Goal: Find contact information: Find contact information

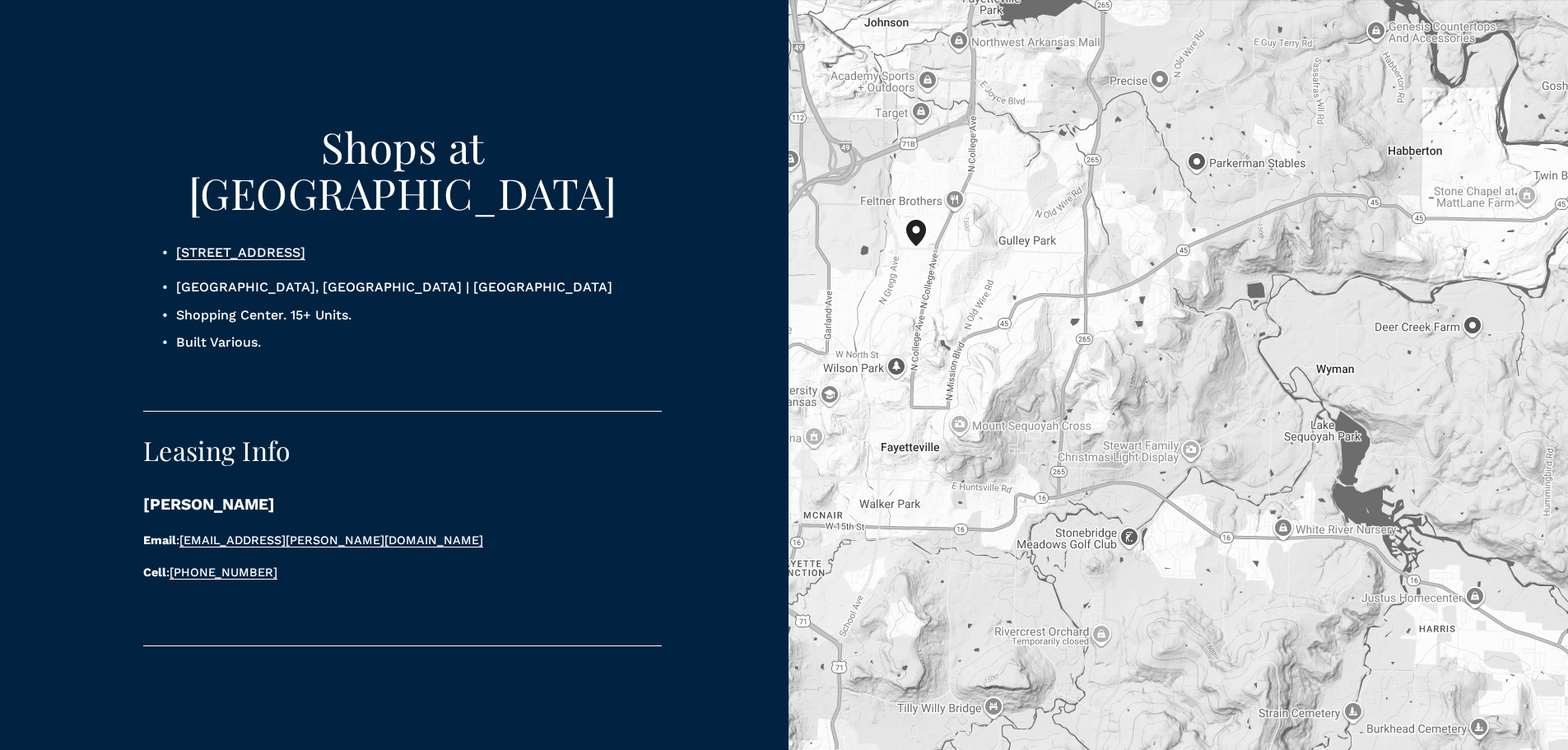
scroll to position [1399, 0]
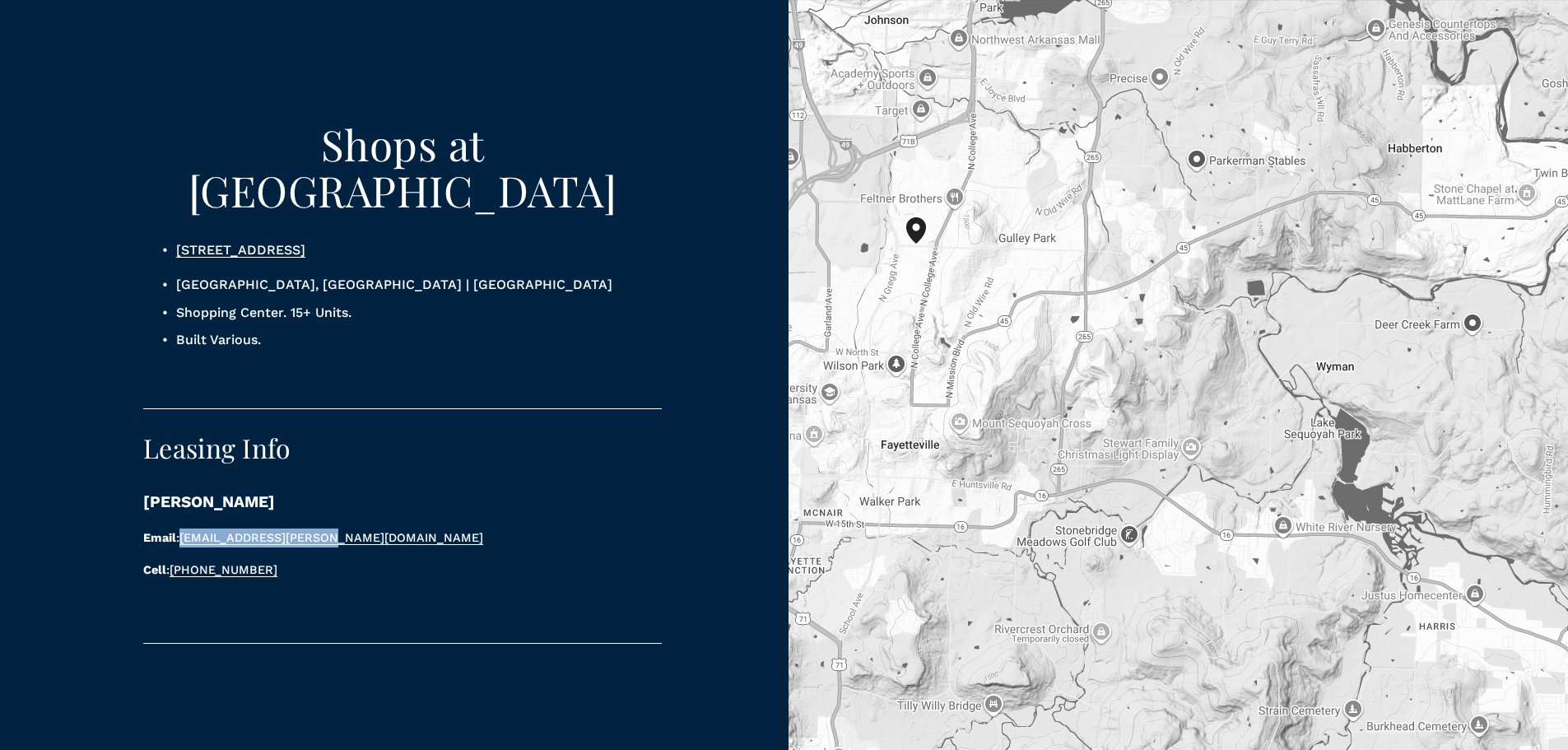
drag, startPoint x: 349, startPoint y: 472, endPoint x: 184, endPoint y: 469, distance: 165.0
click at [184, 528] on p "Email : [EMAIL_ADDRESS][PERSON_NAME][DOMAIN_NAME]" at bounding box center [372, 537] width 460 height 19
copy link "[EMAIL_ADDRESS][PERSON_NAME][DOMAIN_NAME]"
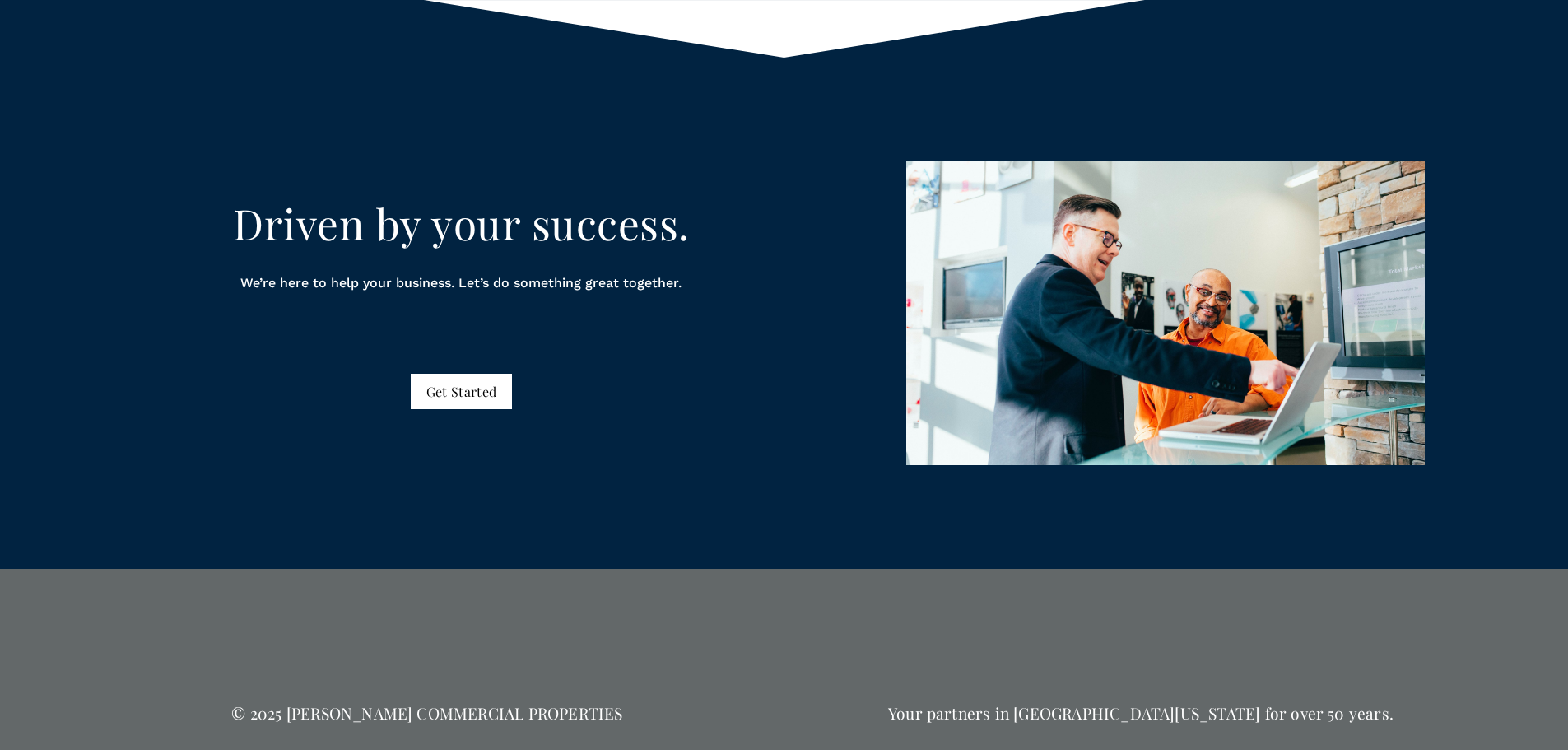
scroll to position [2755, 0]
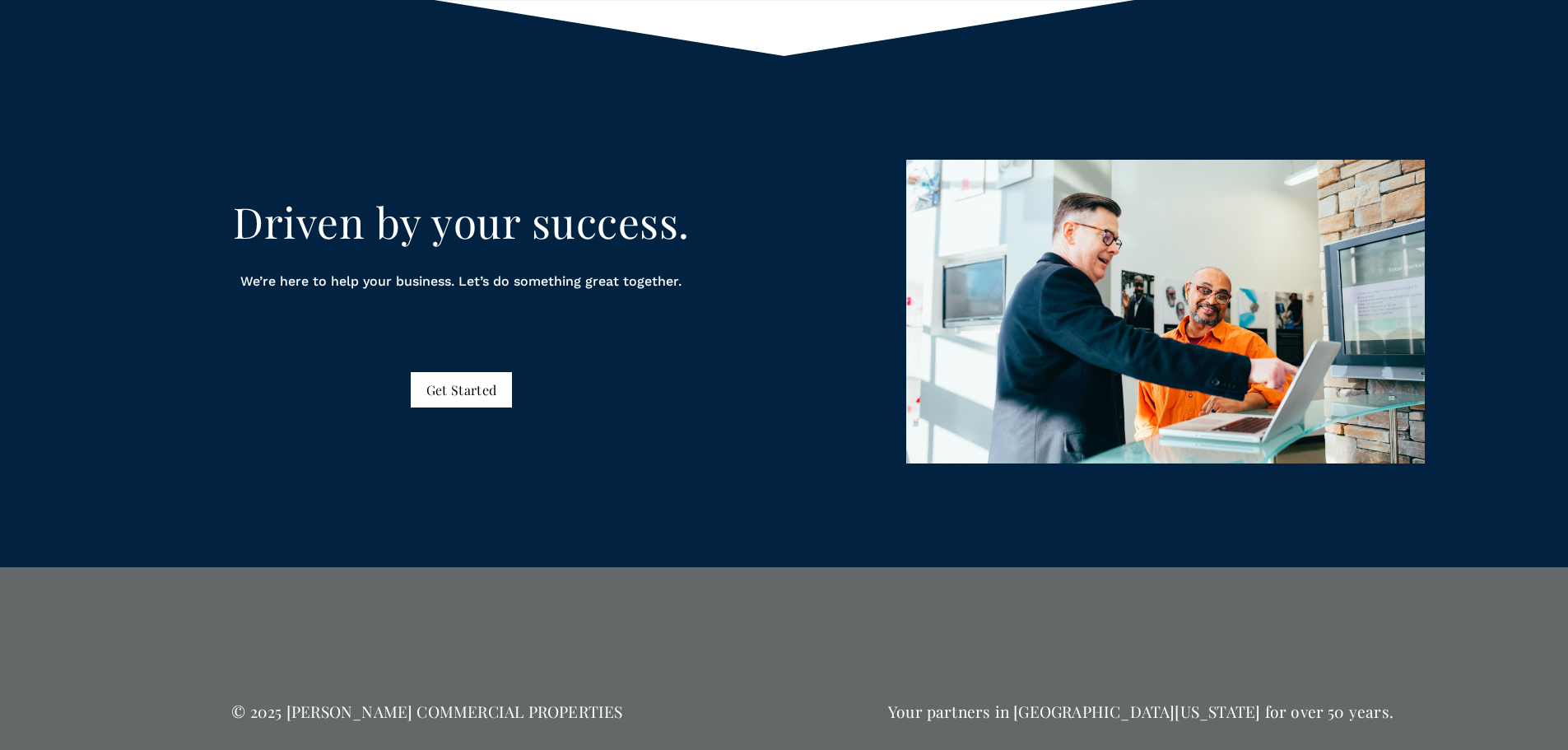
click at [856, 702] on h4 "Your partners in [GEOGRAPHIC_DATA][US_STATE] for over 50 years." at bounding box center [1141, 711] width 686 height 19
click at [545, 438] on div "Driven by your success. We’re here to help your business. Let’s do something gr…" at bounding box center [784, 311] width 1568 height 511
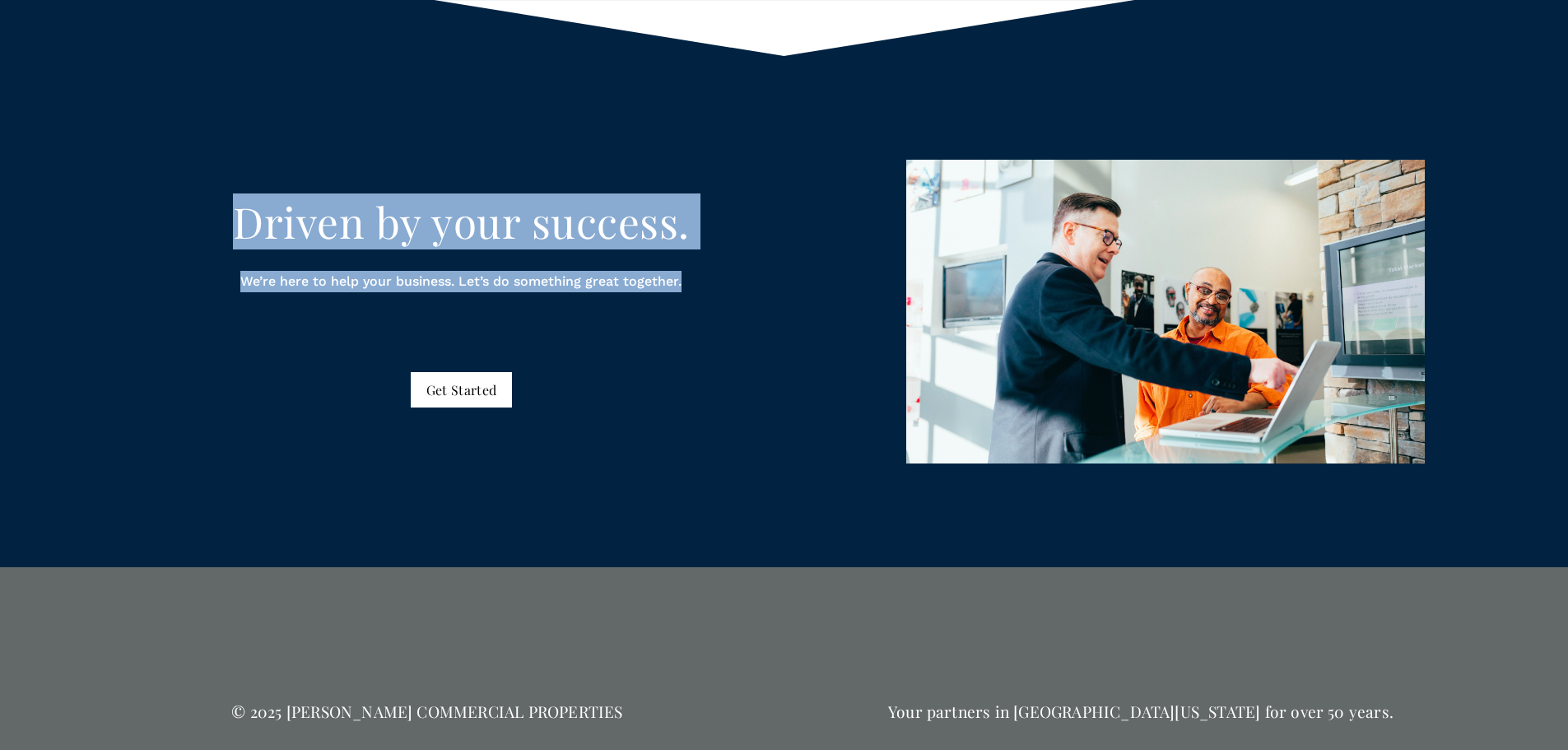
drag, startPoint x: 242, startPoint y: 159, endPoint x: 718, endPoint y: 396, distance: 531.7
click at [718, 396] on div "Driven by your success. We’re here to help your business. Let’s do something gr…" at bounding box center [784, 311] width 1568 height 304
click at [710, 381] on div "Driven by your success. We’re here to help your business. Let’s do something gr…" at bounding box center [784, 311] width 1568 height 304
drag, startPoint x: 236, startPoint y: 143, endPoint x: 716, endPoint y: 416, distance: 552.2
click at [716, 416] on div "Driven by your success. We’re here to help your business. Let’s do something gr…" at bounding box center [784, 311] width 1568 height 511
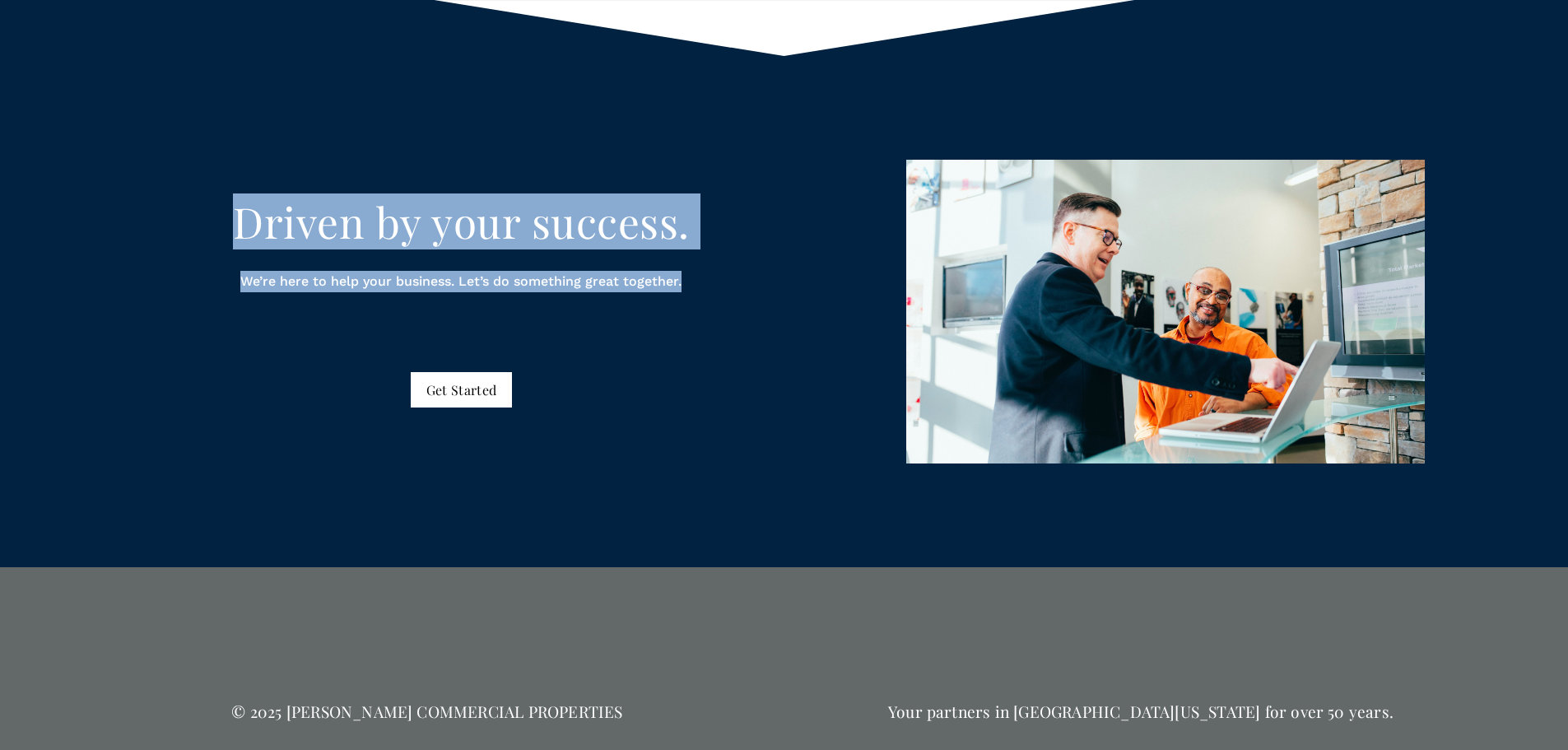
click at [712, 402] on div "Driven by your success. We’re here to help your business. Let’s do something gr…" at bounding box center [784, 311] width 1568 height 511
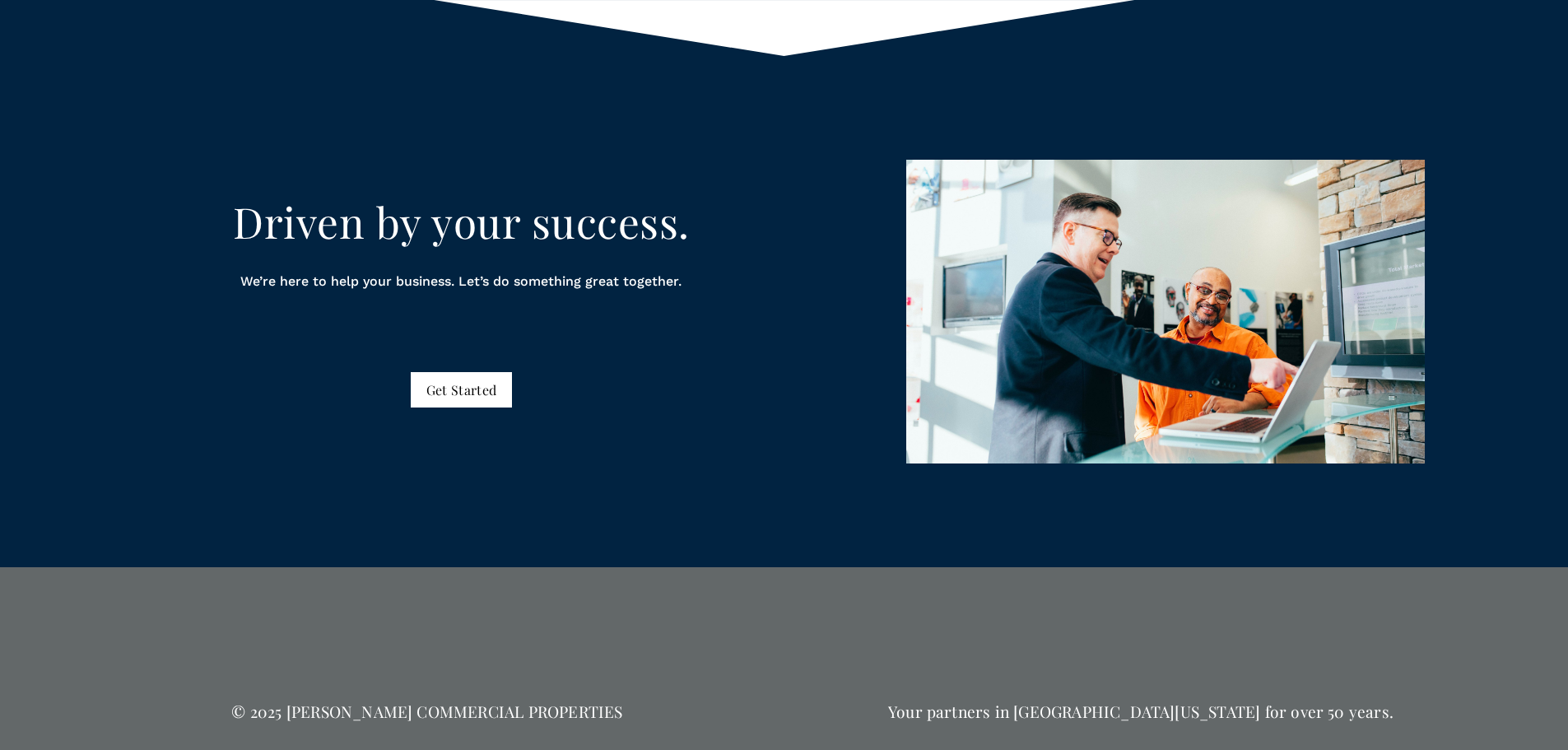
click at [668, 488] on div "Driven by your success. We’re here to help your business. Let’s do something gr…" at bounding box center [784, 311] width 1568 height 511
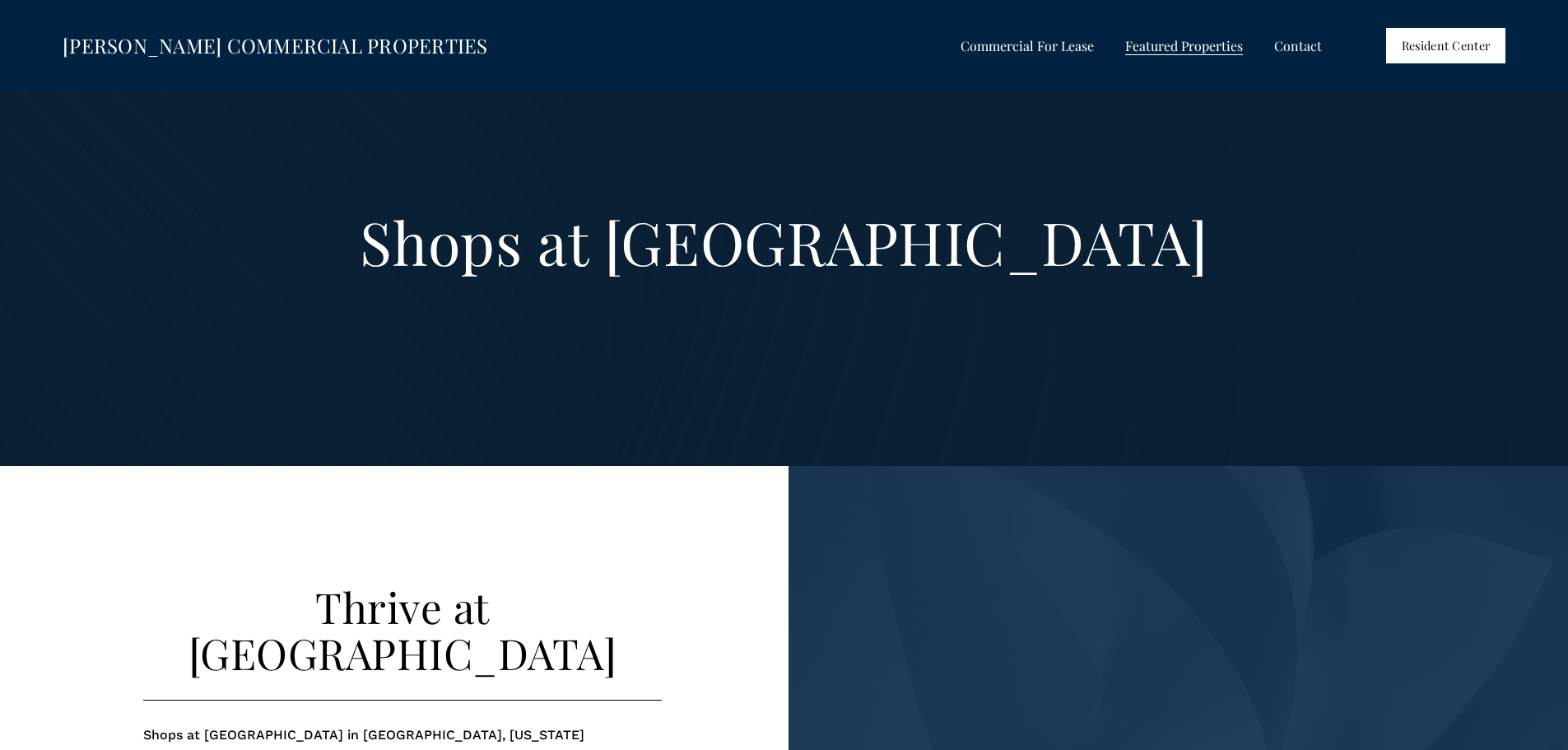
scroll to position [0, 0]
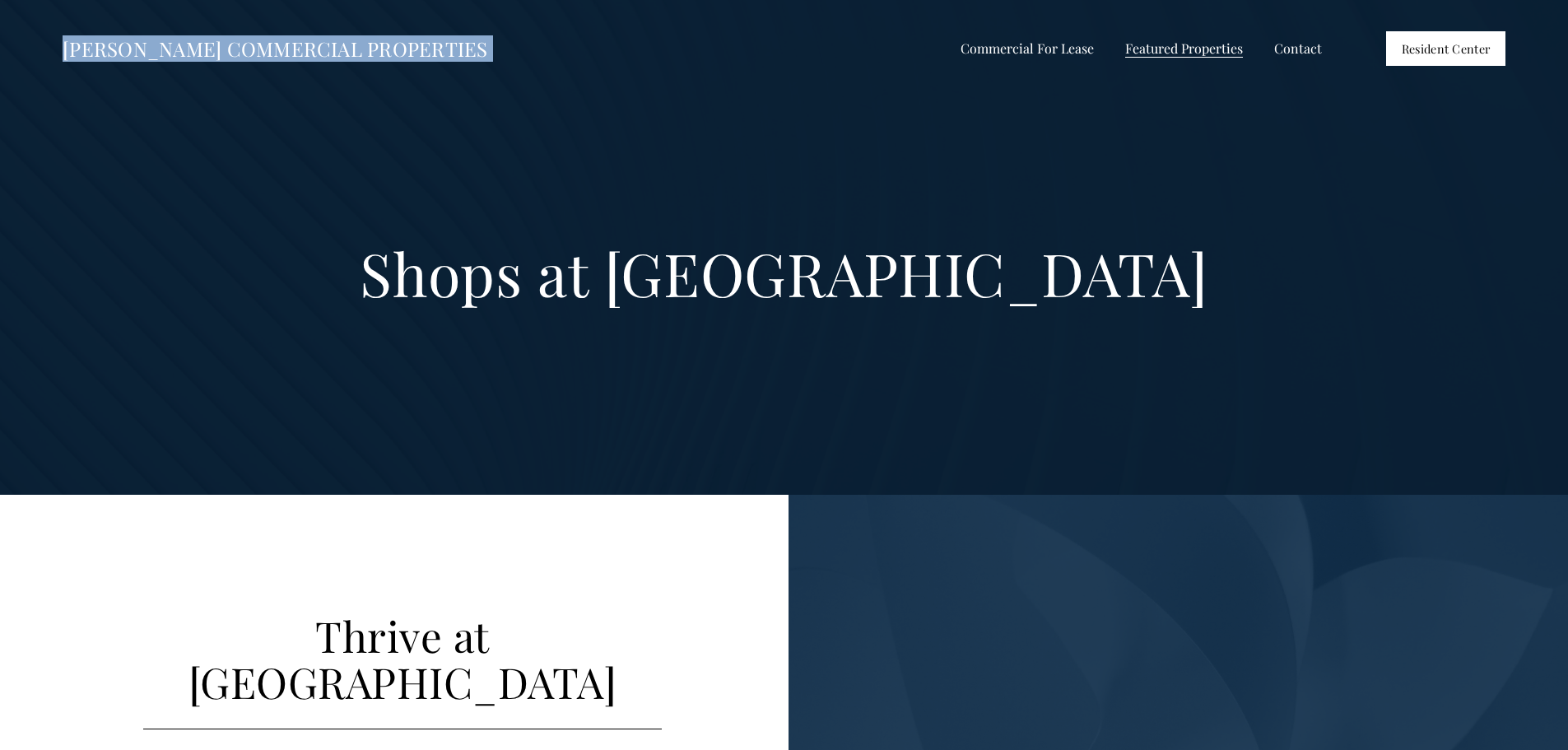
drag, startPoint x: 40, startPoint y: 50, endPoint x: 680, endPoint y: 99, distance: 641.9
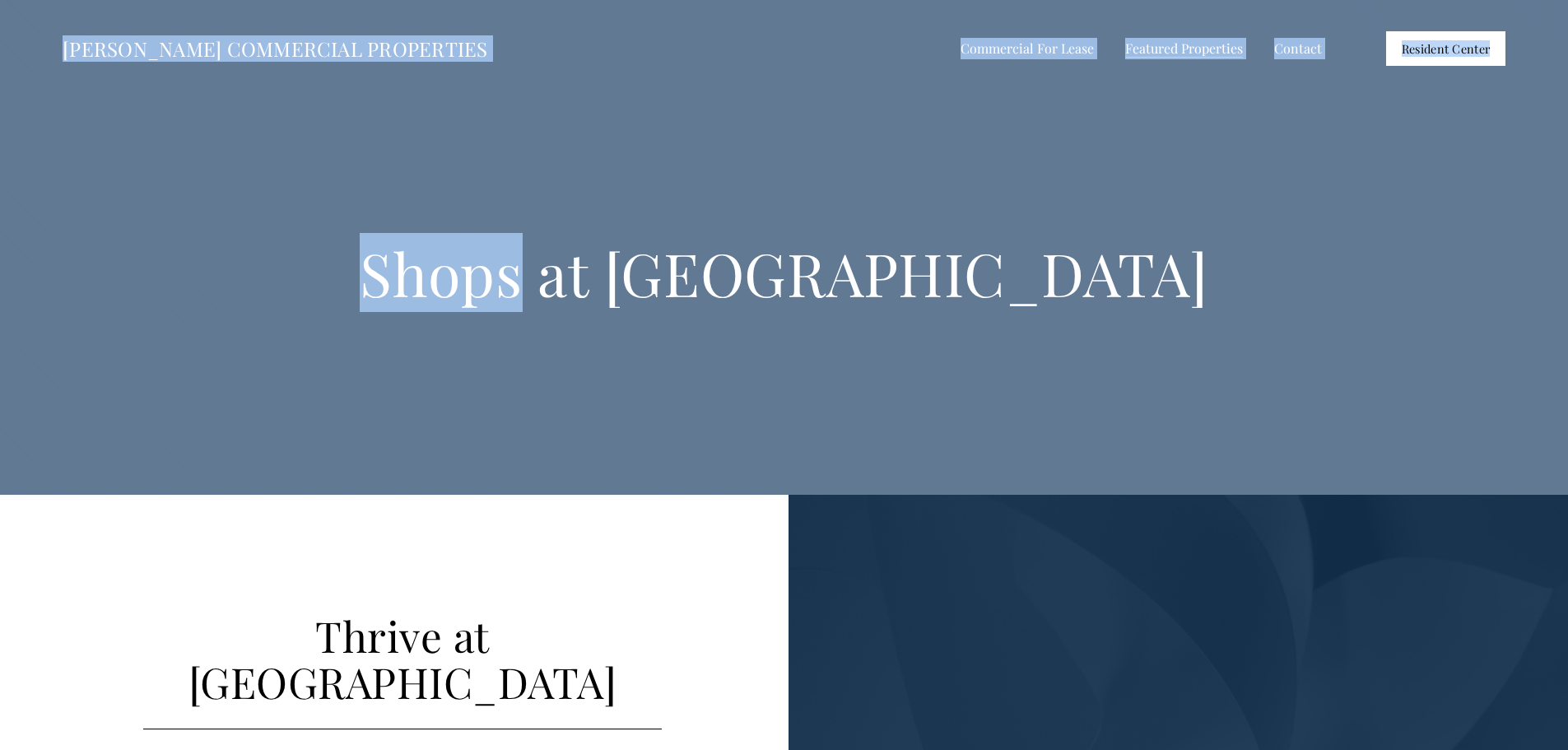
click at [578, 23] on div "Skip to Content [PERSON_NAME] COMMERCIAL PROPERTIES Commercial For Lease All Li…" at bounding box center [784, 49] width 1568 height 98
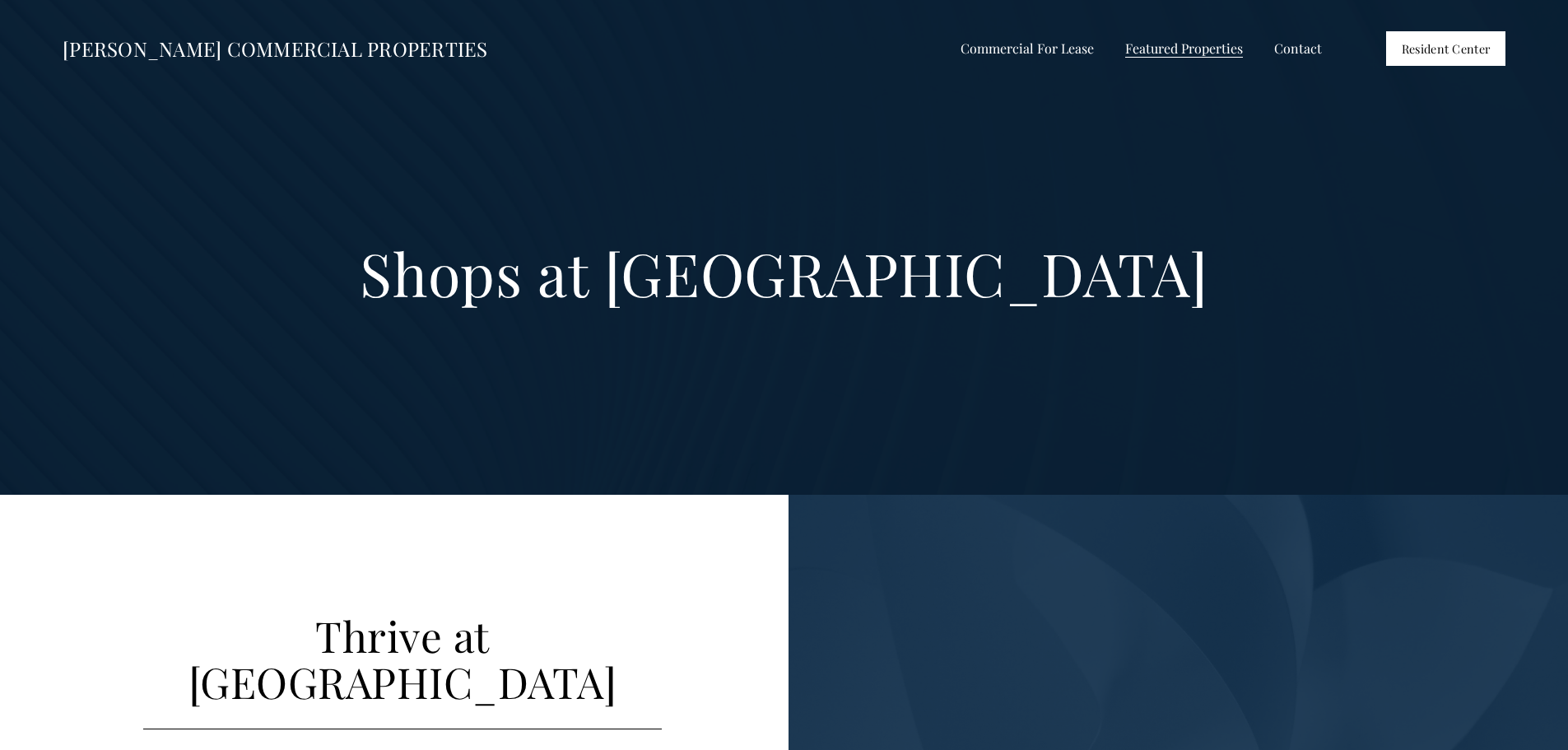
click at [433, 252] on h1 "Shops at [GEOGRAPHIC_DATA]" at bounding box center [784, 273] width 1047 height 61
click at [404, 218] on div "Shops at [GEOGRAPHIC_DATA]" at bounding box center [784, 297] width 1568 height 187
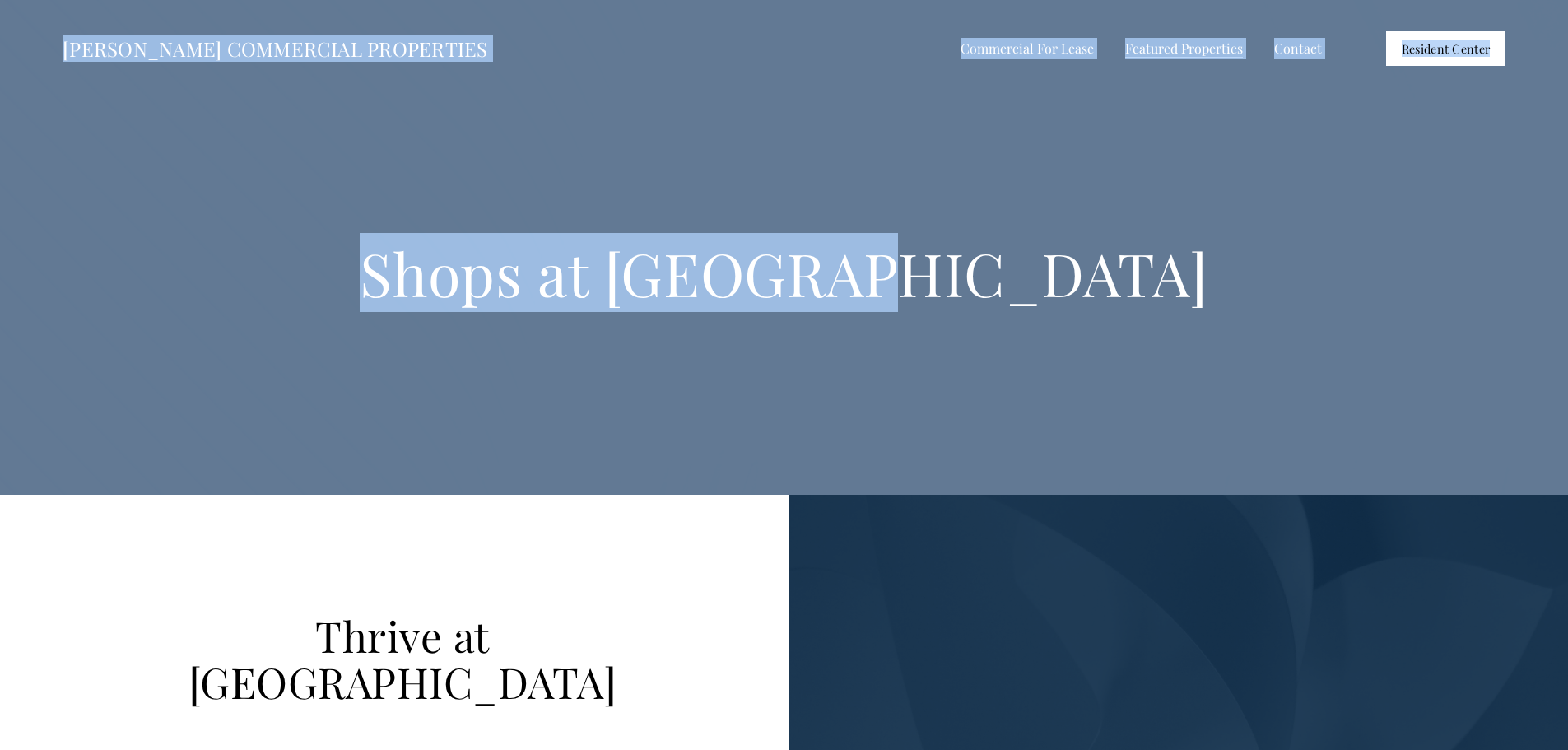
drag, startPoint x: 51, startPoint y: 50, endPoint x: 1121, endPoint y: 416, distance: 1130.9
click at [1218, 276] on h1 "Shops at [GEOGRAPHIC_DATA]" at bounding box center [784, 273] width 1047 height 61
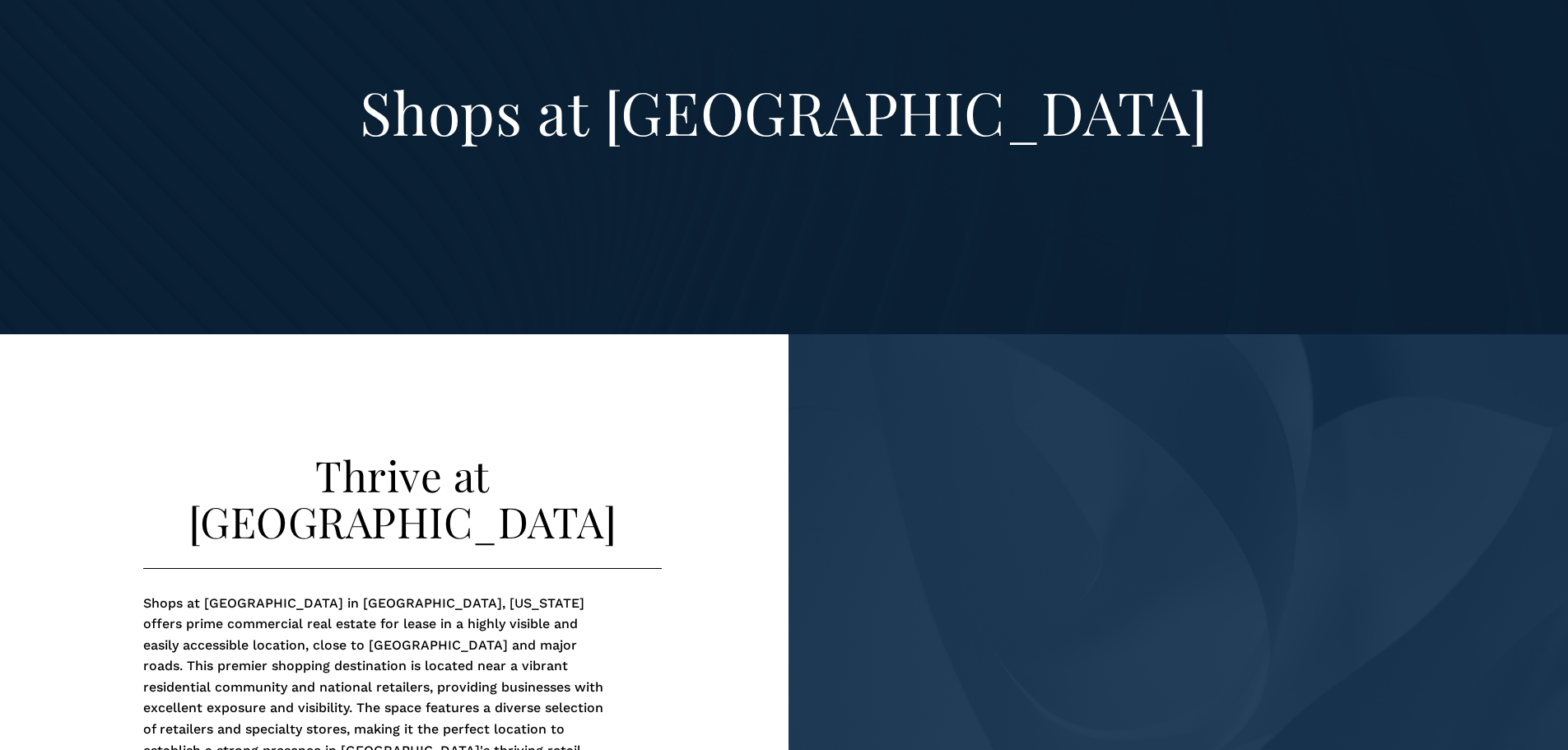
scroll to position [412, 0]
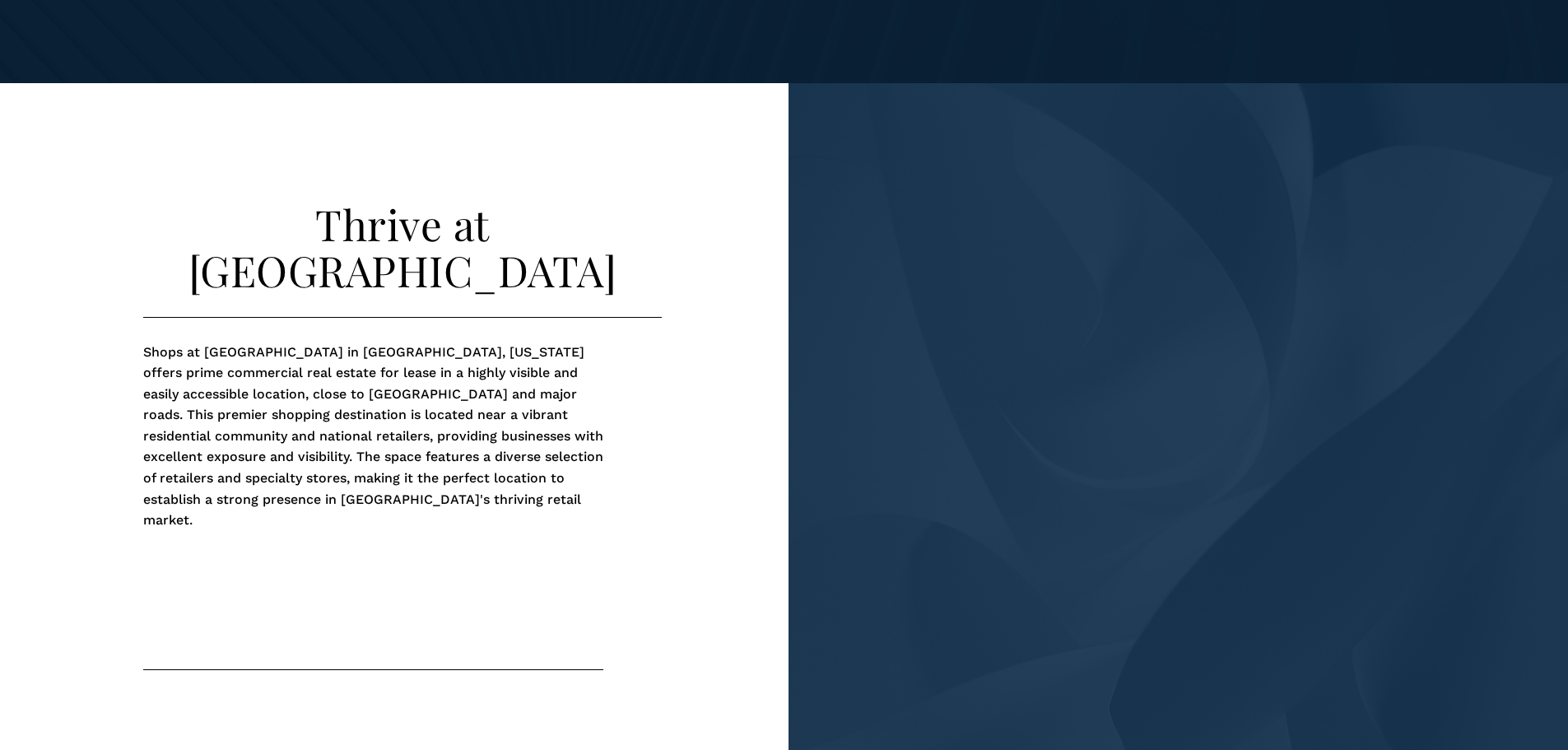
click at [349, 171] on div "Thrive at [GEOGRAPHIC_DATA] Shops at [GEOGRAPHIC_DATA] in [GEOGRAPHIC_DATA], [U…" at bounding box center [784, 500] width 1568 height 835
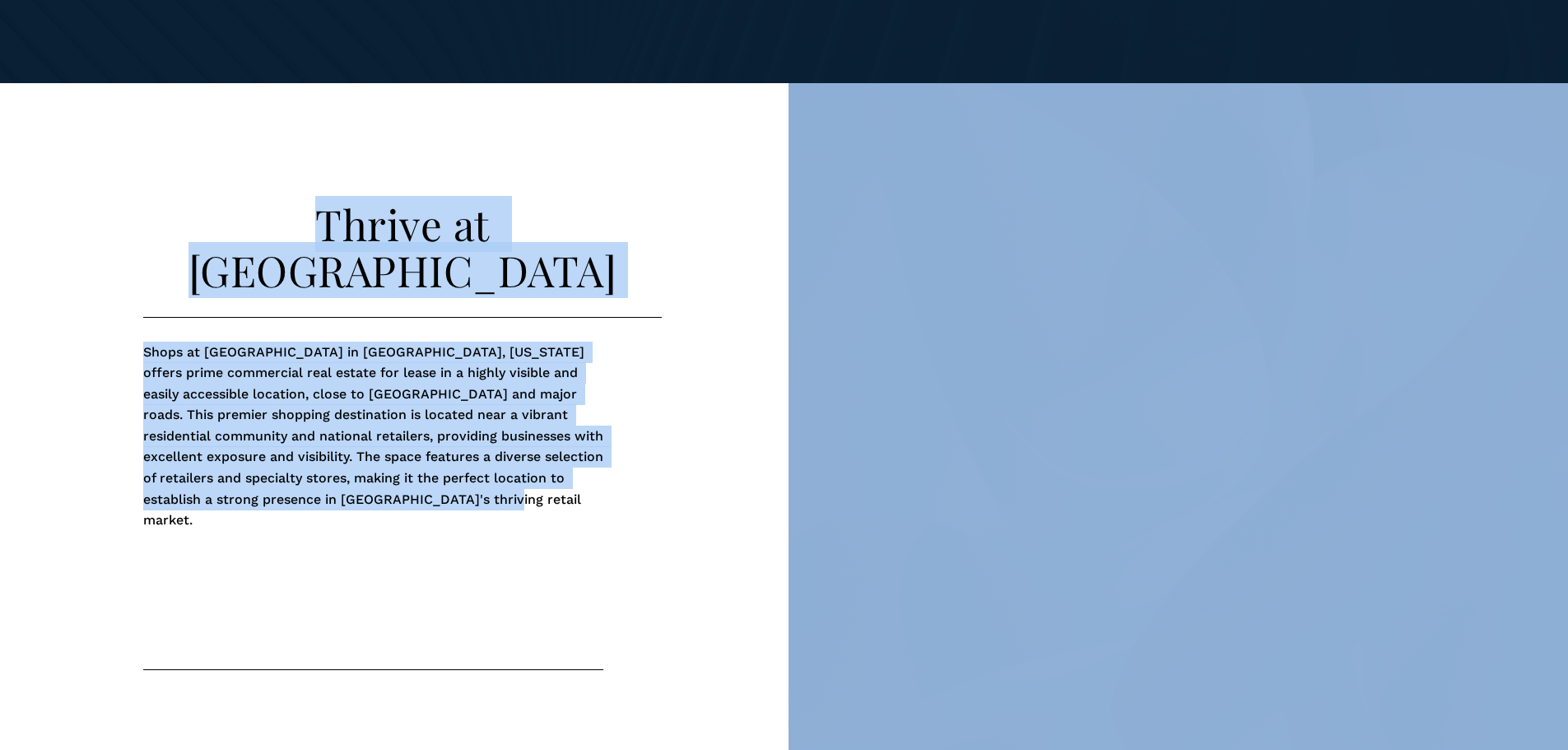
drag, startPoint x: 441, startPoint y: 477, endPoint x: 163, endPoint y: 166, distance: 417.1
click at [163, 166] on div "Thrive at [GEOGRAPHIC_DATA] Shops at [GEOGRAPHIC_DATA] in [GEOGRAPHIC_DATA], [U…" at bounding box center [784, 500] width 1568 height 835
click at [152, 204] on h2 "Thrive at [GEOGRAPHIC_DATA]" at bounding box center [402, 247] width 519 height 92
click at [124, 285] on div "Thrive at [GEOGRAPHIC_DATA] Shops at [GEOGRAPHIC_DATA] in [GEOGRAPHIC_DATA], [U…" at bounding box center [784, 500] width 1568 height 835
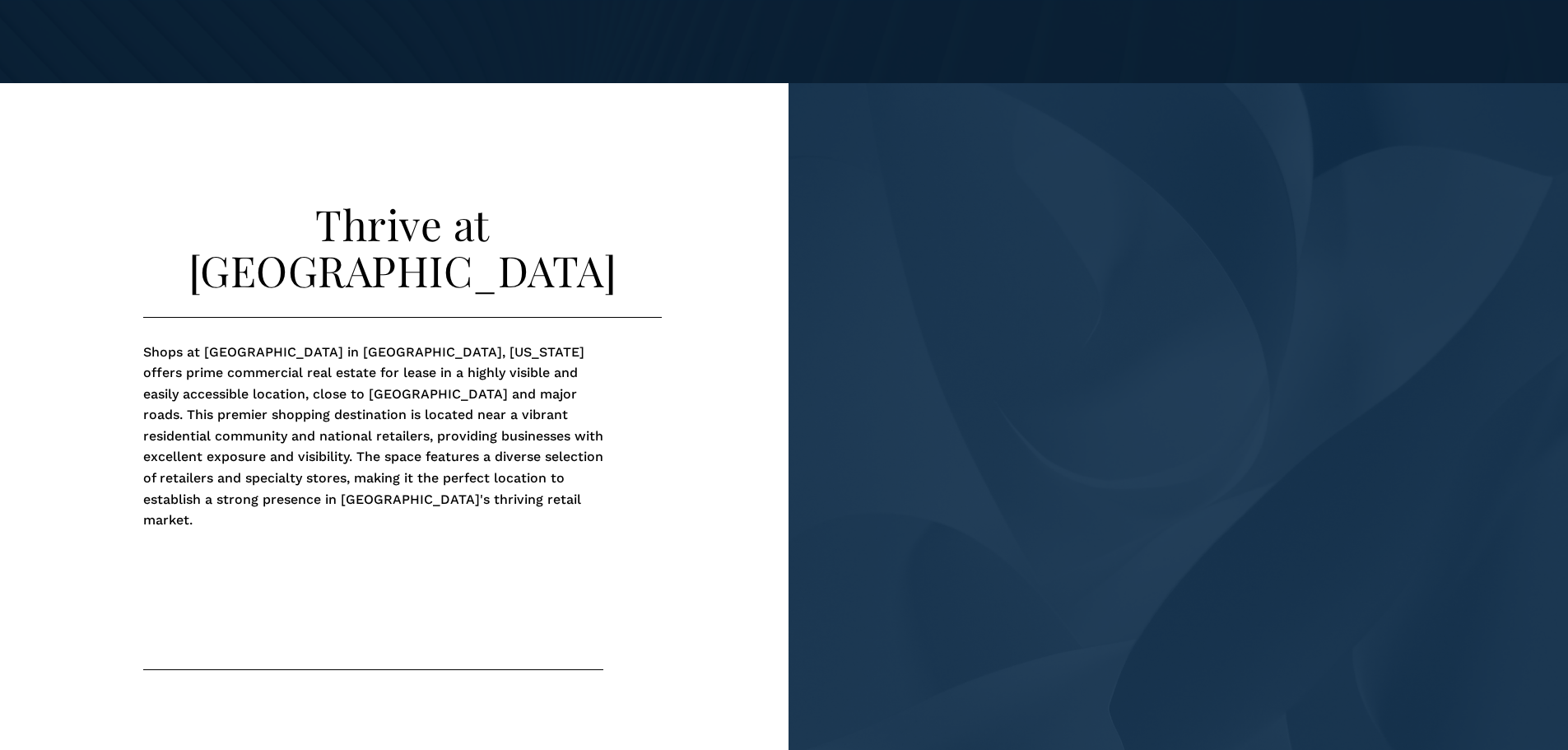
click at [134, 250] on div "Thrive at [GEOGRAPHIC_DATA] Shops at [GEOGRAPHIC_DATA] in [GEOGRAPHIC_DATA], [U…" at bounding box center [784, 500] width 1568 height 835
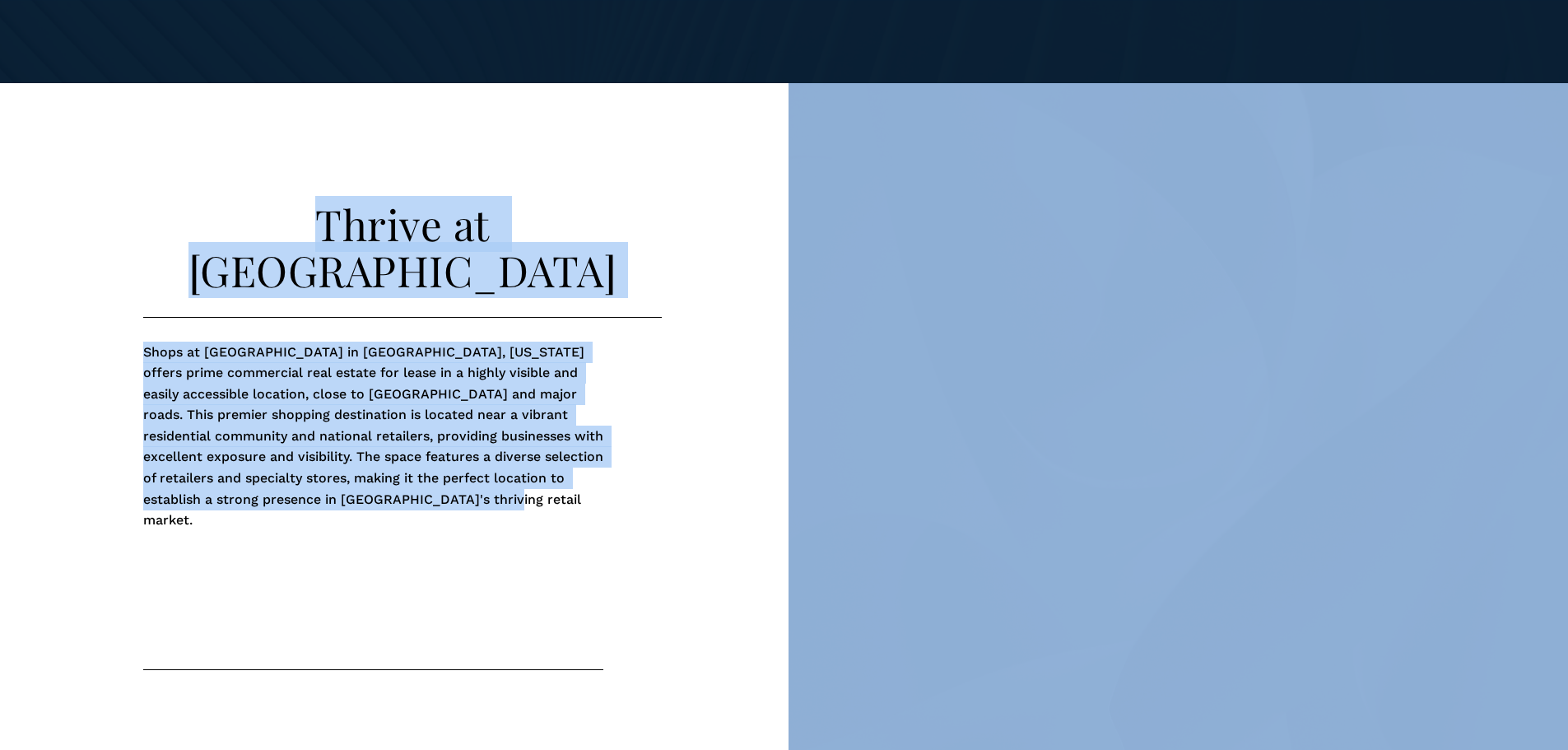
drag, startPoint x: 123, startPoint y: 205, endPoint x: 487, endPoint y: 489, distance: 461.7
click at [487, 489] on div "Thrive at [GEOGRAPHIC_DATA] Shops at [GEOGRAPHIC_DATA] in [GEOGRAPHIC_DATA], [U…" at bounding box center [784, 500] width 1568 height 835
click at [487, 489] on div "Shops at [GEOGRAPHIC_DATA] in [GEOGRAPHIC_DATA], [US_STATE] offers prime commer…" at bounding box center [372, 494] width 460 height 304
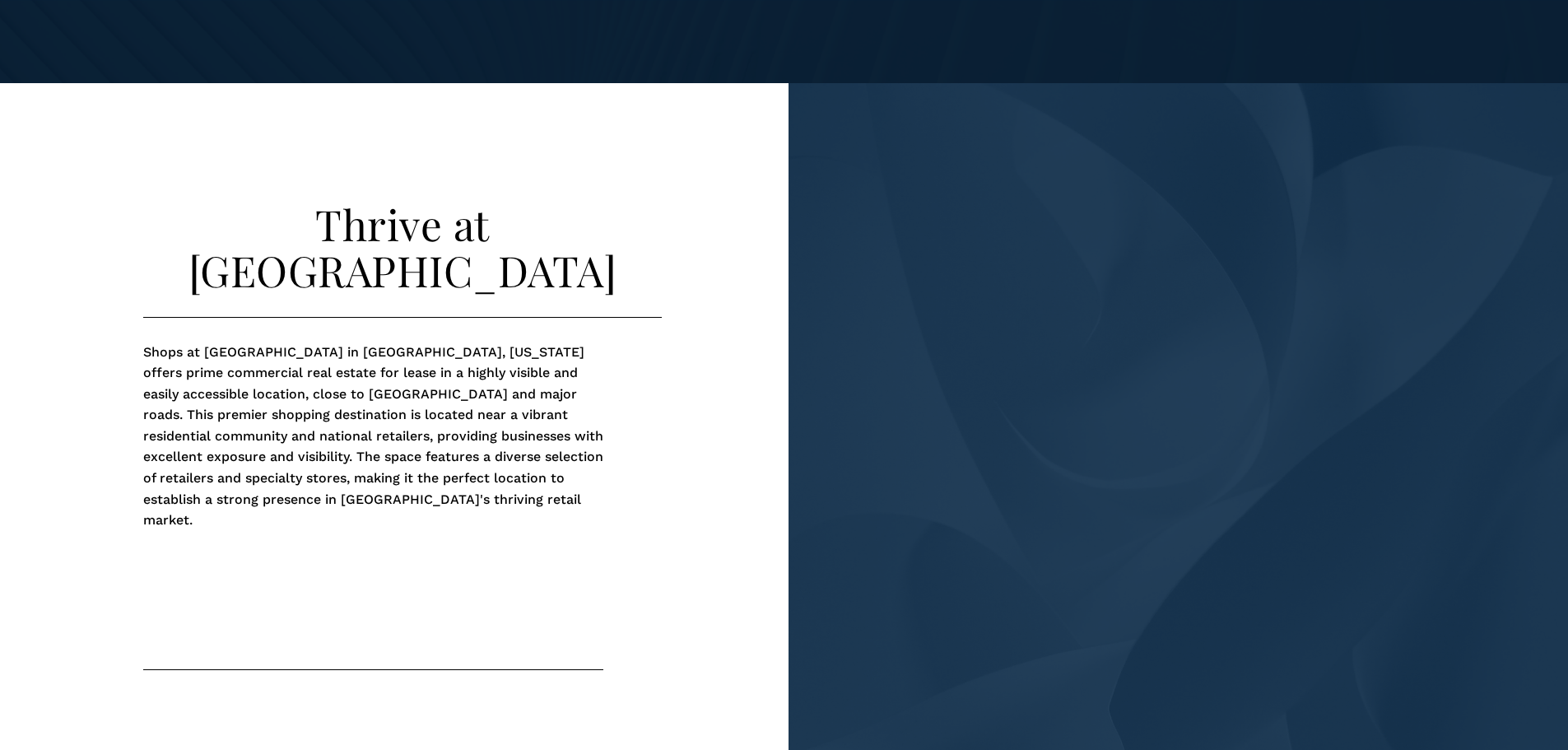
click at [186, 222] on h2 "Thrive at [GEOGRAPHIC_DATA]" at bounding box center [402, 247] width 519 height 92
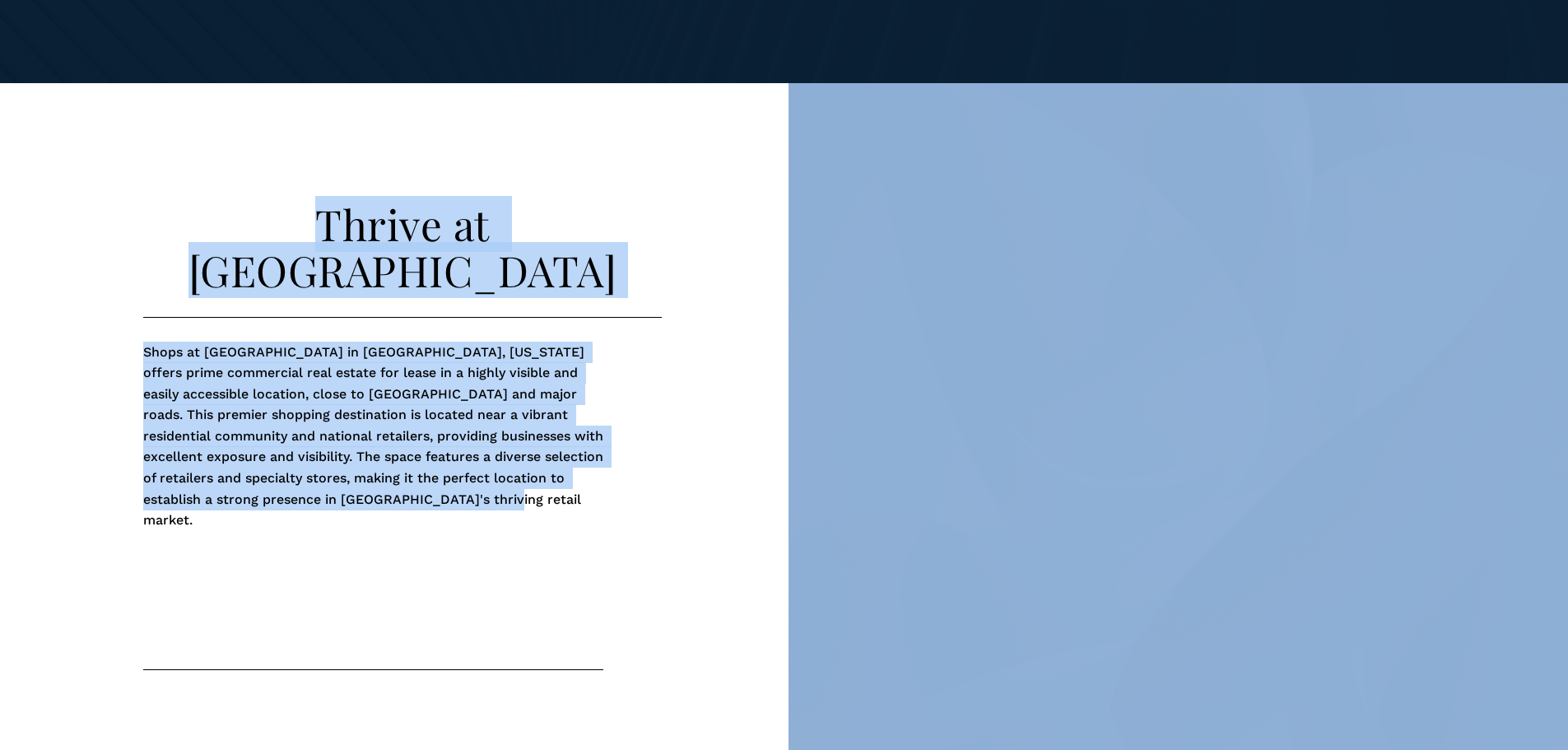
drag, startPoint x: 201, startPoint y: 225, endPoint x: 477, endPoint y: 556, distance: 431.0
click at [476, 557] on div "Thrive at [GEOGRAPHIC_DATA] Shops at [GEOGRAPHIC_DATA] in [GEOGRAPHIC_DATA], [U…" at bounding box center [784, 500] width 1568 height 835
click at [651, 434] on div "Thrive at [GEOGRAPHIC_DATA] Shops at [GEOGRAPHIC_DATA] in [GEOGRAPHIC_DATA], [U…" at bounding box center [784, 500] width 1568 height 835
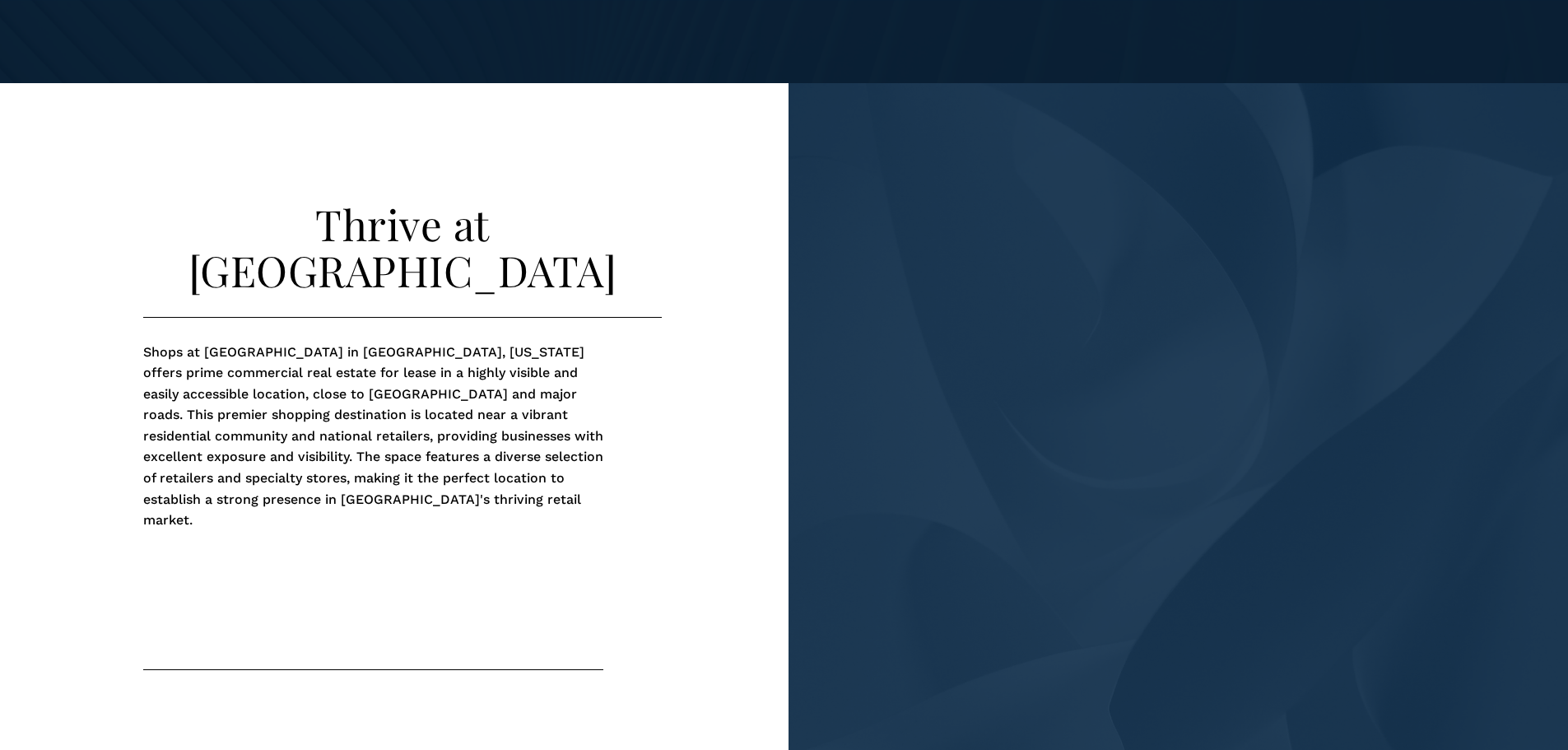
click at [170, 239] on h2 "Thrive at [GEOGRAPHIC_DATA]" at bounding box center [402, 247] width 519 height 92
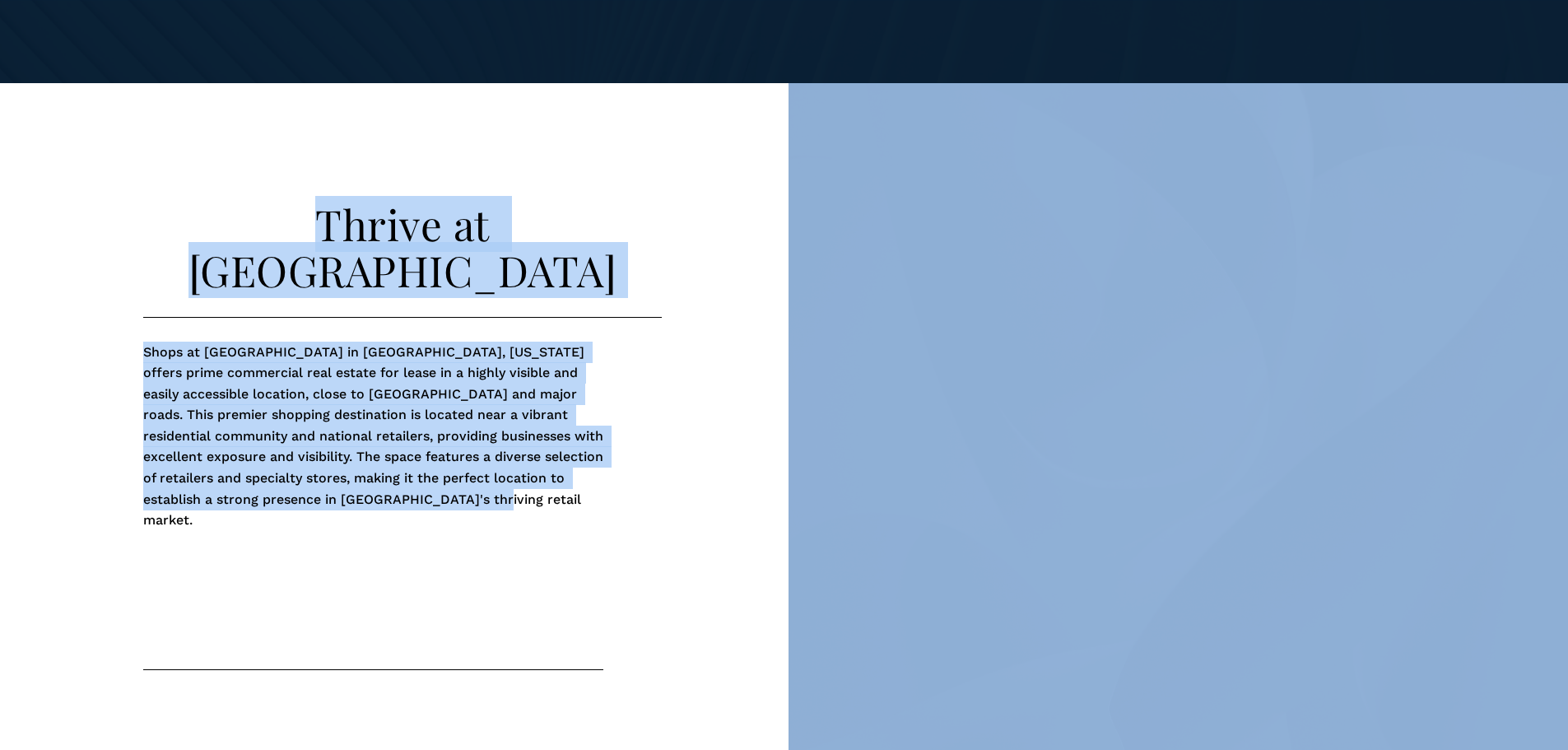
drag, startPoint x: 128, startPoint y: 205, endPoint x: 470, endPoint y: 496, distance: 449.0
click at [448, 497] on div "Thrive at [GEOGRAPHIC_DATA] Shops at [GEOGRAPHIC_DATA] in [GEOGRAPHIC_DATA], [U…" at bounding box center [784, 500] width 1568 height 835
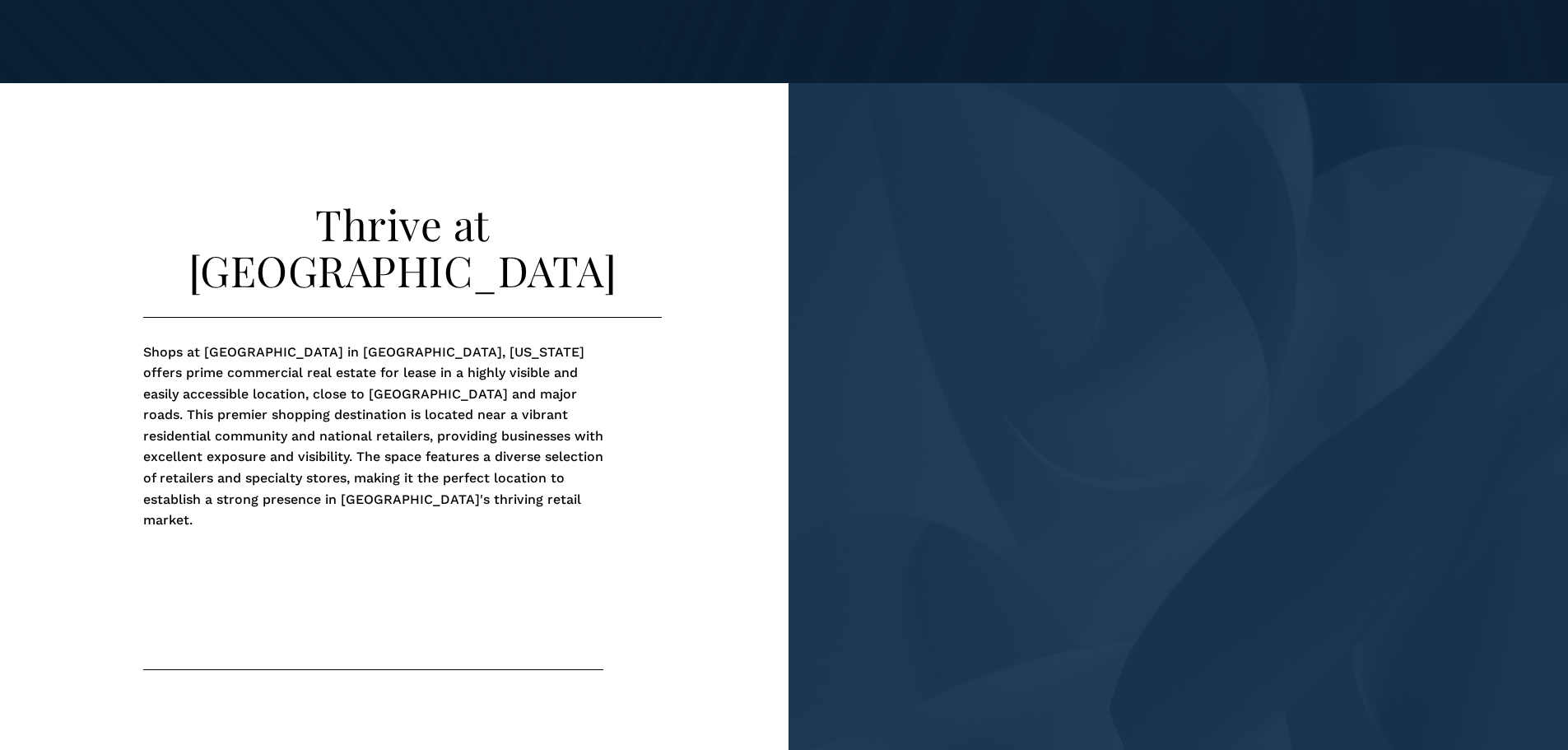
click at [471, 496] on div "Shops at [GEOGRAPHIC_DATA] in [GEOGRAPHIC_DATA], [US_STATE] offers prime commer…" at bounding box center [372, 494] width 460 height 304
click at [529, 490] on div "Shops at [GEOGRAPHIC_DATA] in [GEOGRAPHIC_DATA], [US_STATE] offers prime commer…" at bounding box center [372, 494] width 460 height 304
